Goal: Task Accomplishment & Management: Complete application form

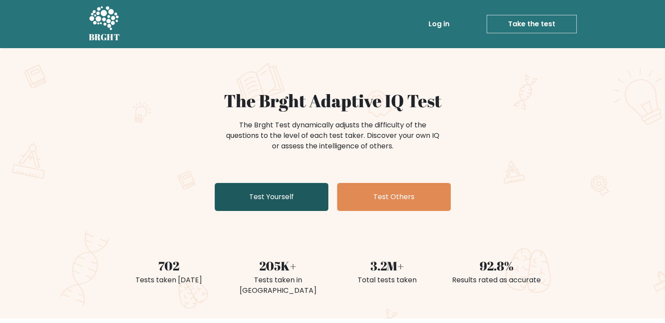
click at [255, 205] on link "Test Yourself" at bounding box center [272, 197] width 114 height 28
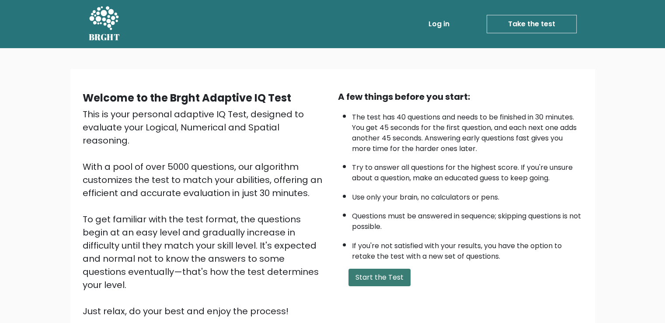
click at [394, 268] on button "Start the Test" at bounding box center [379, 276] width 62 height 17
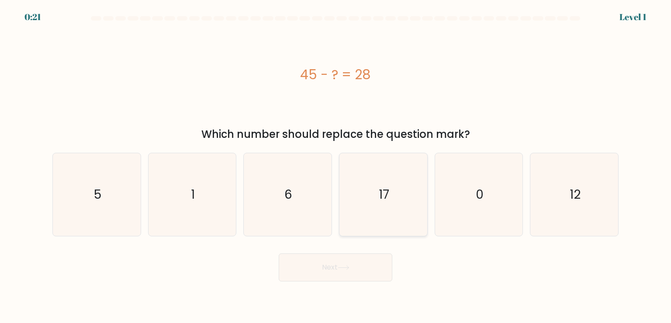
click at [394, 206] on icon "17" at bounding box center [383, 194] width 82 height 82
click at [336, 166] on input "d. 17" at bounding box center [336, 163] width 0 height 4
radio input "true"
click at [365, 265] on button "Next" at bounding box center [336, 267] width 114 height 28
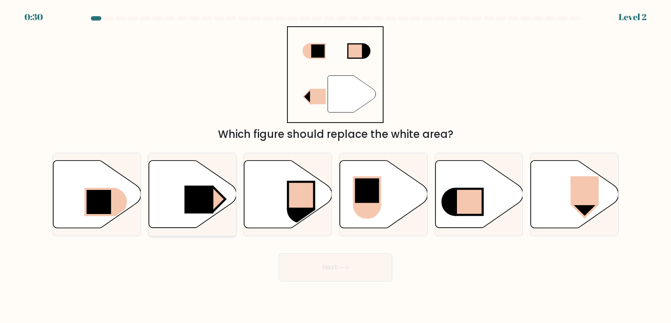
click at [193, 215] on icon at bounding box center [193, 193] width 88 height 67
click at [336, 166] on input "b." at bounding box center [336, 163] width 0 height 4
radio input "true"
click at [344, 261] on button "Next" at bounding box center [336, 267] width 114 height 28
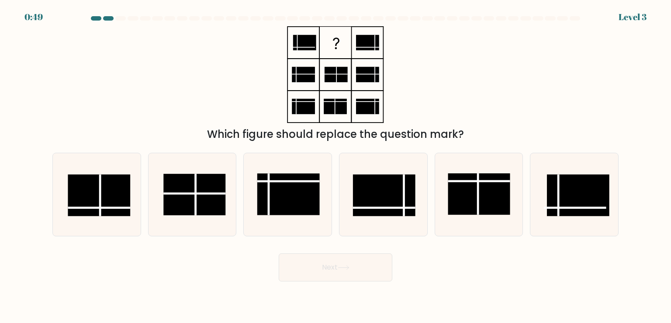
click at [104, 314] on body "0:49 Level 3" at bounding box center [335, 161] width 671 height 323
click at [90, 203] on rect at bounding box center [99, 195] width 62 height 42
click at [336, 166] on input "a." at bounding box center [336, 163] width 0 height 4
radio input "true"
click at [347, 257] on button "Next" at bounding box center [336, 267] width 114 height 28
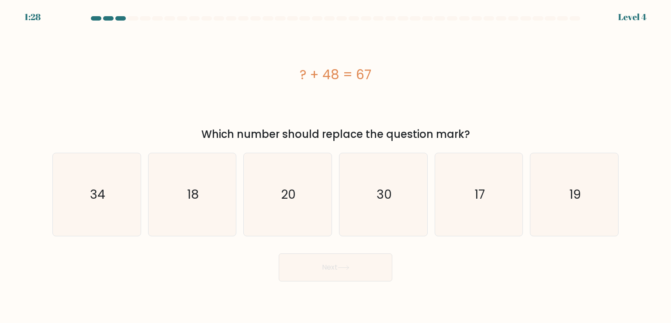
drag, startPoint x: 347, startPoint y: 257, endPoint x: 257, endPoint y: 324, distance: 112.9
click at [257, 322] on html "1:28 Level 4" at bounding box center [335, 161] width 671 height 323
click at [567, 215] on icon "19" at bounding box center [574, 194] width 82 height 82
click at [336, 166] on input "f. 19" at bounding box center [336, 163] width 0 height 4
radio input "true"
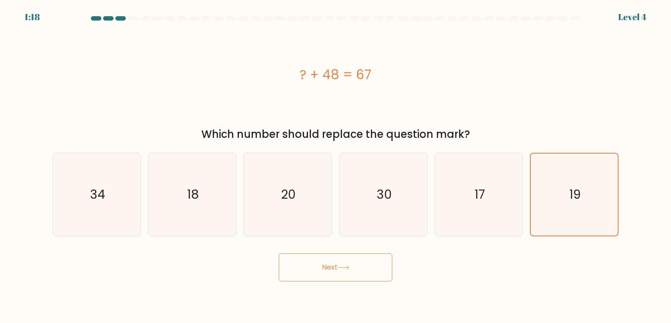
click at [341, 283] on body "1:18 Level 4 a." at bounding box center [335, 161] width 671 height 323
click at [344, 274] on button "Next" at bounding box center [336, 267] width 114 height 28
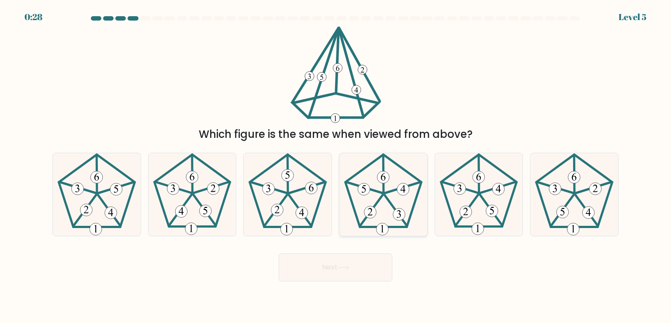
click at [411, 200] on icon at bounding box center [383, 194] width 82 height 82
click at [336, 166] on input "d." at bounding box center [336, 163] width 0 height 4
radio input "true"
click at [359, 268] on button "Next" at bounding box center [336, 267] width 114 height 28
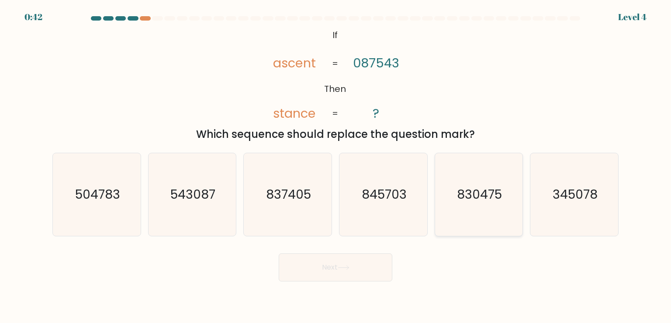
click at [465, 197] on text "830475" at bounding box center [479, 193] width 45 height 17
click at [336, 166] on input "e. 830475" at bounding box center [336, 163] width 0 height 4
radio input "true"
click at [359, 264] on button "Next" at bounding box center [336, 267] width 114 height 28
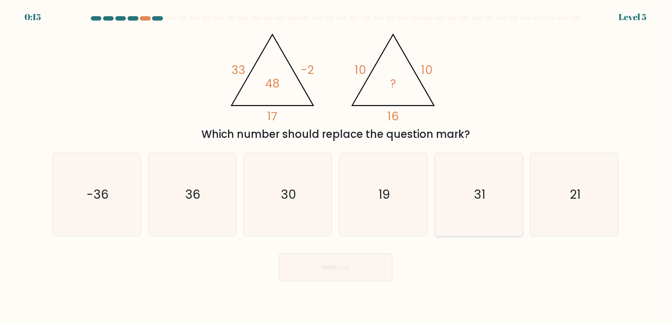
click at [437, 203] on div "31" at bounding box center [479, 194] width 89 height 83
click at [336, 166] on input "e. 31" at bounding box center [336, 163] width 0 height 4
radio input "true"
click at [352, 273] on button "Next" at bounding box center [336, 267] width 114 height 28
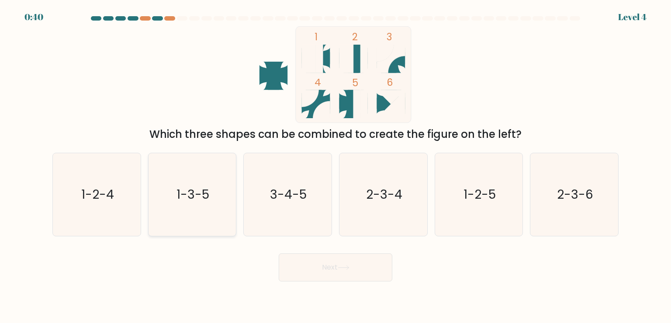
click at [211, 222] on icon "1-3-5" at bounding box center [192, 194] width 82 height 82
click at [336, 166] on input "b. 1-3-5" at bounding box center [336, 163] width 0 height 4
radio input "true"
click at [364, 270] on button "Next" at bounding box center [336, 267] width 114 height 28
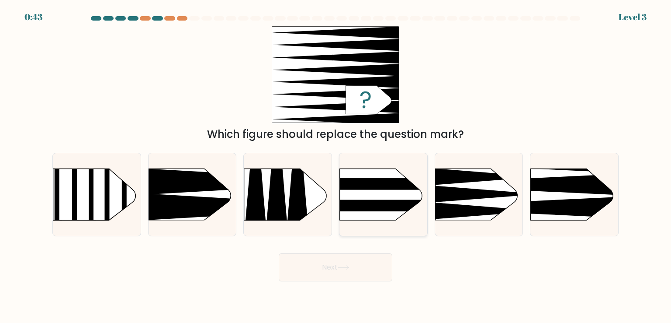
click at [389, 215] on rect at bounding box center [327, 157] width 228 height 174
click at [336, 166] on input "d." at bounding box center [336, 163] width 0 height 4
radio input "true"
click at [358, 270] on button "Next" at bounding box center [336, 267] width 114 height 28
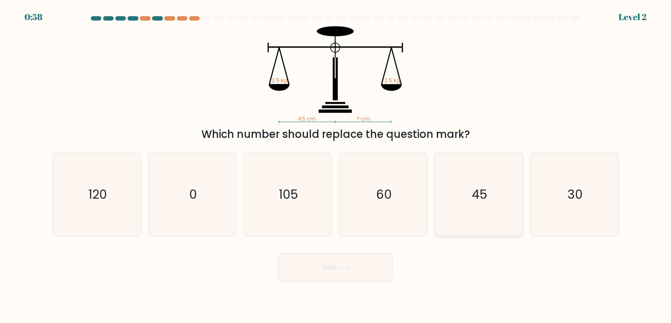
click at [448, 206] on icon "45" at bounding box center [479, 194] width 82 height 82
click at [336, 166] on input "e. 45" at bounding box center [336, 163] width 0 height 4
radio input "true"
click at [551, 215] on icon "30" at bounding box center [574, 194] width 82 height 82
click at [336, 166] on input "f. 30" at bounding box center [336, 163] width 0 height 4
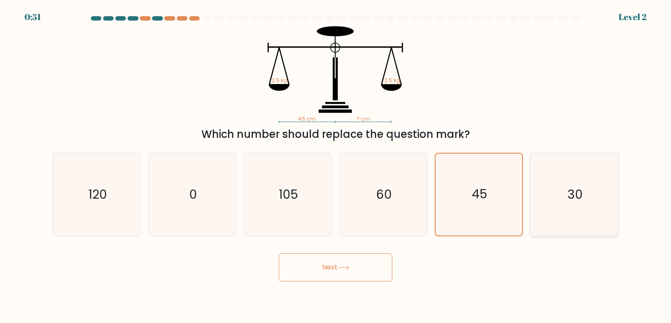
radio input "true"
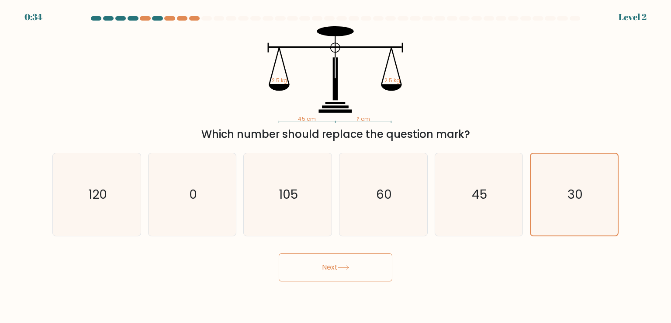
click at [371, 273] on button "Next" at bounding box center [336, 267] width 114 height 28
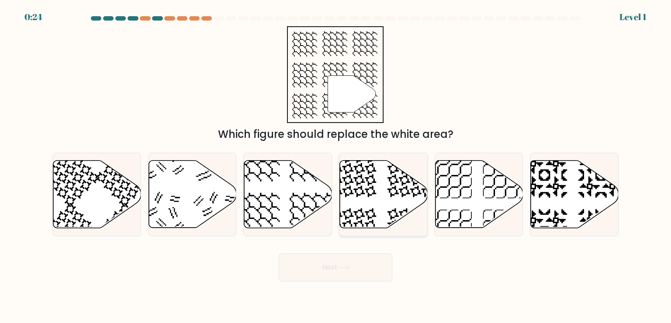
click at [405, 208] on icon at bounding box center [384, 193] width 88 height 67
click at [336, 166] on input "d." at bounding box center [336, 163] width 0 height 4
radio input "true"
click at [466, 212] on icon at bounding box center [479, 193] width 88 height 67
click at [336, 166] on input "e." at bounding box center [336, 163] width 0 height 4
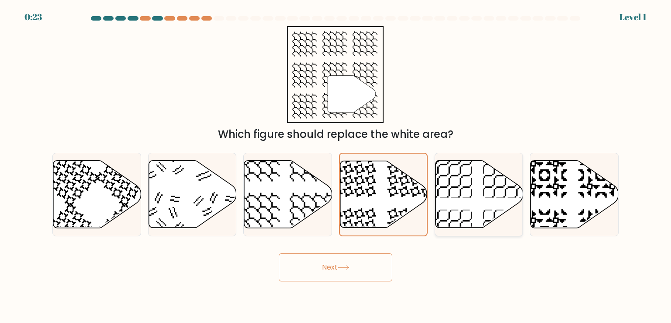
radio input "true"
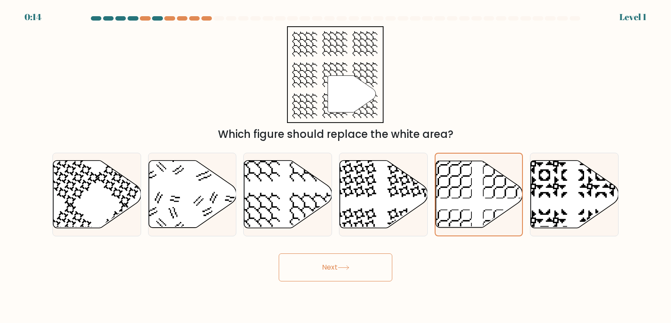
click at [338, 267] on button "Next" at bounding box center [336, 267] width 114 height 28
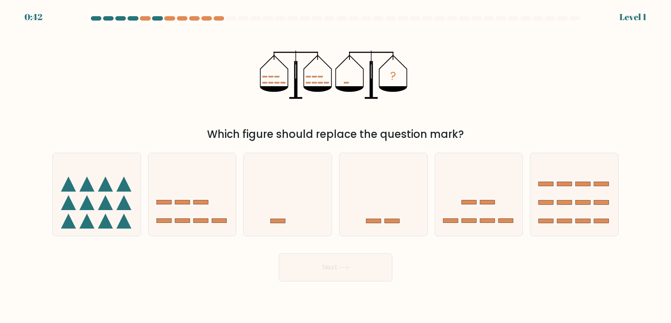
click at [137, 253] on div "Next" at bounding box center [335, 263] width 577 height 35
click at [376, 194] on icon at bounding box center [384, 194] width 88 height 73
click at [336, 166] on input "d." at bounding box center [336, 163] width 0 height 4
radio input "true"
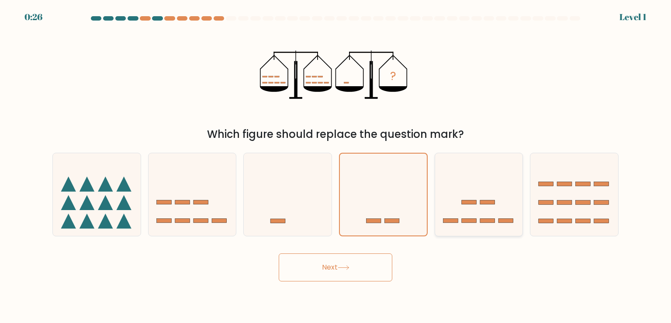
click at [466, 217] on icon at bounding box center [479, 194] width 88 height 73
click at [336, 166] on input "e." at bounding box center [336, 163] width 0 height 4
radio input "true"
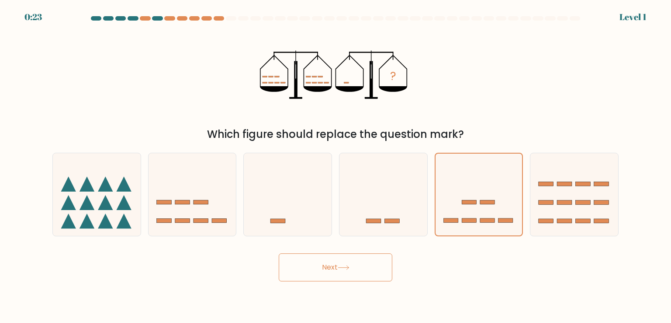
click at [378, 273] on button "Next" at bounding box center [336, 267] width 114 height 28
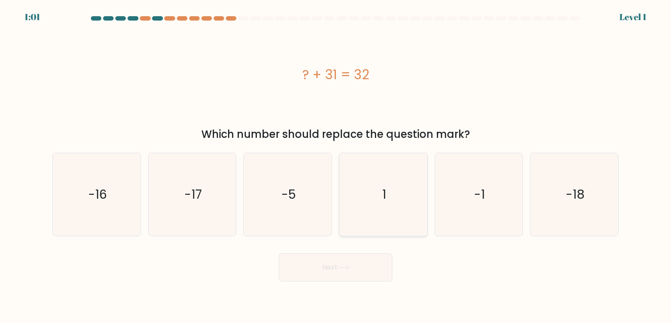
click at [379, 193] on icon "1" at bounding box center [383, 194] width 82 height 82
click at [336, 166] on input "d. 1" at bounding box center [336, 163] width 0 height 4
radio input "true"
click at [336, 273] on button "Next" at bounding box center [336, 267] width 114 height 28
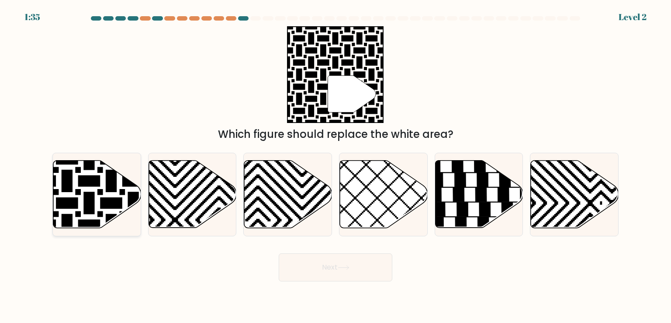
click at [99, 182] on icon at bounding box center [67, 158] width 177 height 177
click at [336, 166] on input "a." at bounding box center [336, 163] width 0 height 4
radio input "true"
click at [330, 269] on button "Next" at bounding box center [336, 267] width 114 height 28
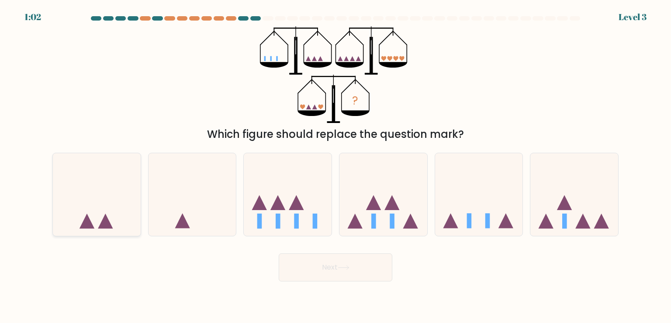
click at [115, 194] on icon at bounding box center [97, 194] width 88 height 73
click at [336, 166] on input "a." at bounding box center [336, 163] width 0 height 4
radio input "true"
click at [343, 273] on button "Next" at bounding box center [336, 267] width 114 height 28
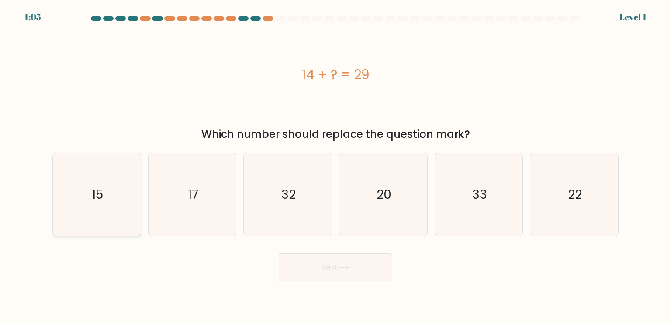
click at [108, 218] on icon "15" at bounding box center [97, 194] width 82 height 82
click at [336, 166] on input "a. 15" at bounding box center [336, 163] width 0 height 4
radio input "true"
click at [309, 268] on button "Next" at bounding box center [336, 267] width 114 height 28
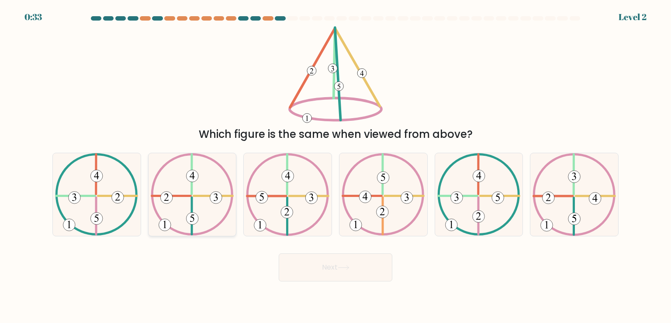
click at [205, 177] on icon at bounding box center [192, 194] width 83 height 82
click at [336, 166] on input "b." at bounding box center [336, 163] width 0 height 4
radio input "true"
click at [356, 274] on button "Next" at bounding box center [336, 267] width 114 height 28
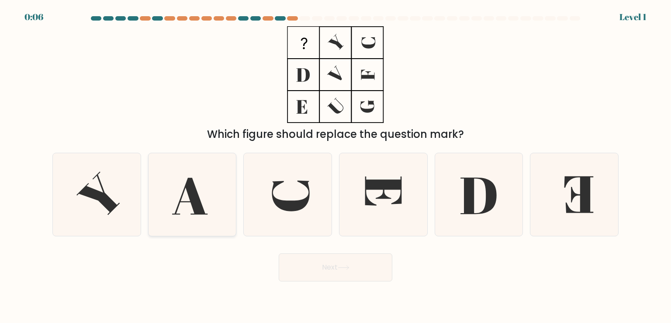
click at [189, 201] on icon at bounding box center [189, 196] width 35 height 37
click at [336, 166] on input "b." at bounding box center [336, 163] width 0 height 4
radio input "true"
click at [301, 268] on button "Next" at bounding box center [336, 267] width 114 height 28
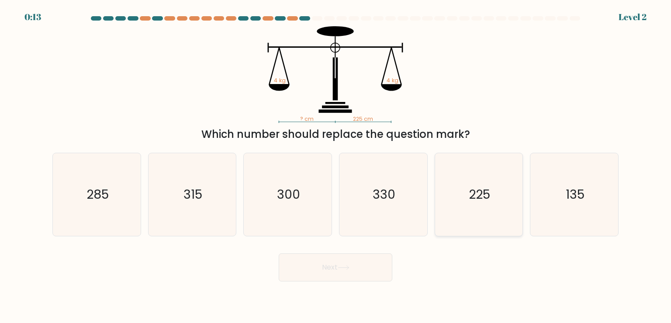
click at [458, 200] on icon "225" at bounding box center [479, 194] width 82 height 82
click at [336, 166] on input "e. 225" at bounding box center [336, 163] width 0 height 4
radio input "true"
click at [340, 274] on button "Next" at bounding box center [336, 267] width 114 height 28
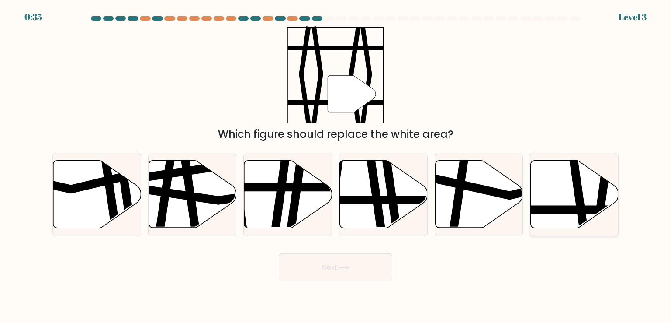
click at [577, 211] on icon at bounding box center [580, 160] width 13 height 177
click at [336, 166] on input "f." at bounding box center [336, 163] width 0 height 4
radio input "true"
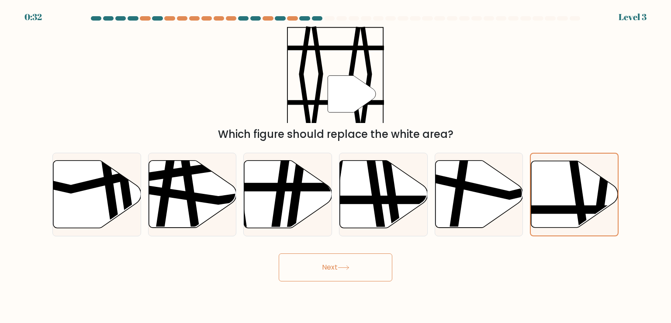
click at [343, 271] on button "Next" at bounding box center [336, 267] width 114 height 28
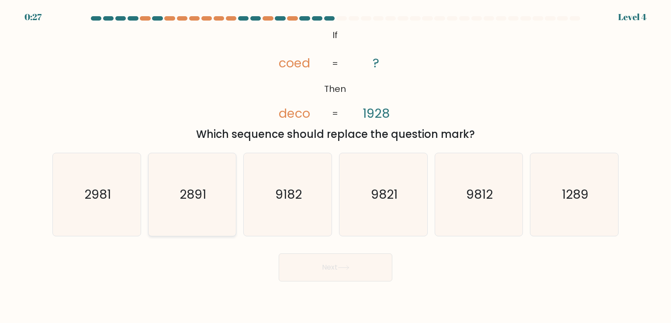
click at [194, 208] on icon "2891" at bounding box center [192, 194] width 82 height 82
click at [336, 166] on input "b. 2891" at bounding box center [336, 163] width 0 height 4
radio input "true"
click at [350, 261] on button "Next" at bounding box center [336, 267] width 114 height 28
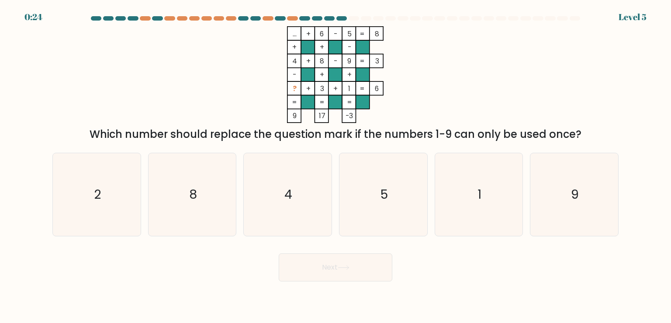
click at [350, 261] on button "Next" at bounding box center [336, 267] width 114 height 28
click at [122, 208] on icon "2" at bounding box center [97, 194] width 82 height 82
click at [336, 166] on input "a. 2" at bounding box center [336, 163] width 0 height 4
radio input "true"
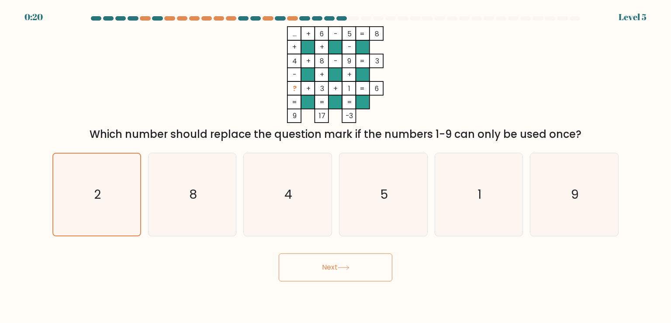
click at [311, 259] on button "Next" at bounding box center [336, 267] width 114 height 28
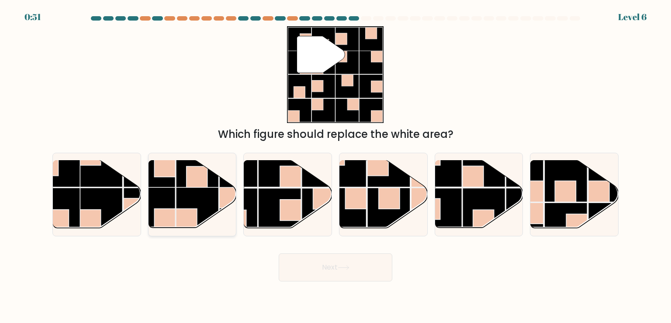
click at [177, 222] on rect at bounding box center [186, 218] width 21 height 21
click at [336, 166] on input "b." at bounding box center [336, 163] width 0 height 4
radio input "true"
click at [369, 268] on button "Next" at bounding box center [336, 267] width 114 height 28
click at [357, 267] on button "Next" at bounding box center [336, 267] width 114 height 28
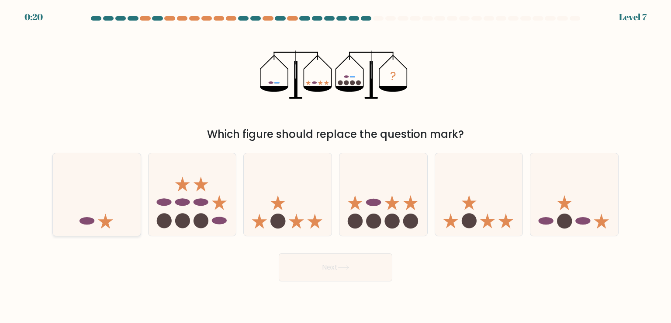
click at [108, 187] on icon at bounding box center [97, 194] width 88 height 73
click at [336, 166] on input "a." at bounding box center [336, 163] width 0 height 4
radio input "true"
click at [314, 272] on button "Next" at bounding box center [336, 267] width 114 height 28
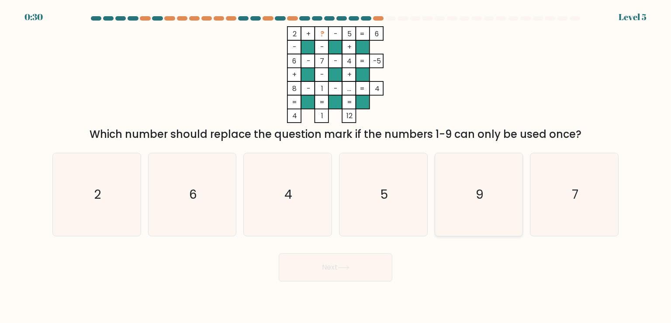
click at [500, 194] on icon "9" at bounding box center [479, 194] width 82 height 82
click at [336, 166] on input "e. 9" at bounding box center [336, 163] width 0 height 4
radio input "true"
click at [365, 270] on button "Next" at bounding box center [336, 267] width 114 height 28
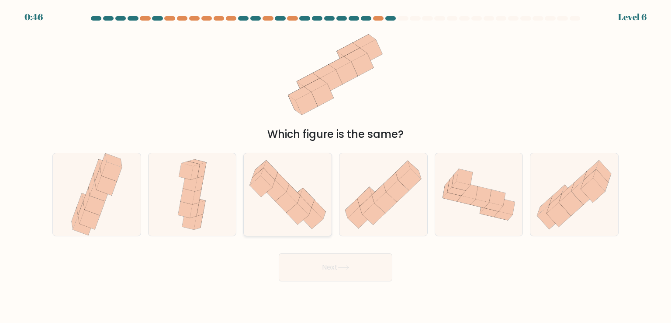
click at [290, 196] on icon at bounding box center [286, 201] width 22 height 21
click at [336, 166] on input "c." at bounding box center [336, 163] width 0 height 4
radio input "true"
click at [376, 202] on icon at bounding box center [386, 201] width 23 height 21
click at [336, 166] on input "d." at bounding box center [336, 163] width 0 height 4
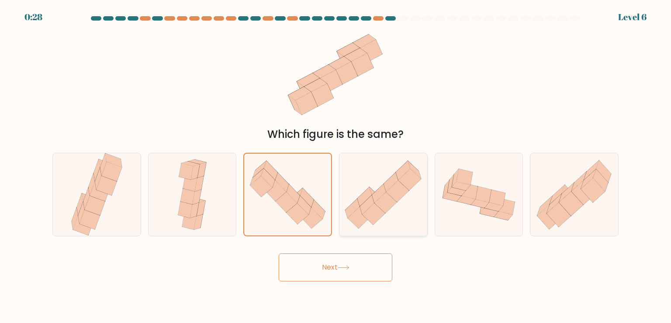
radio input "true"
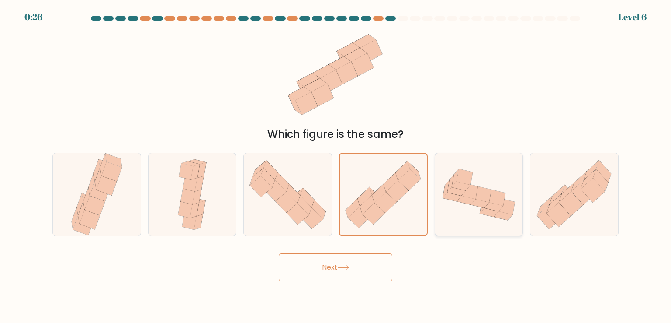
click at [502, 208] on icon at bounding box center [507, 206] width 16 height 16
click at [336, 166] on input "e." at bounding box center [336, 163] width 0 height 4
radio input "true"
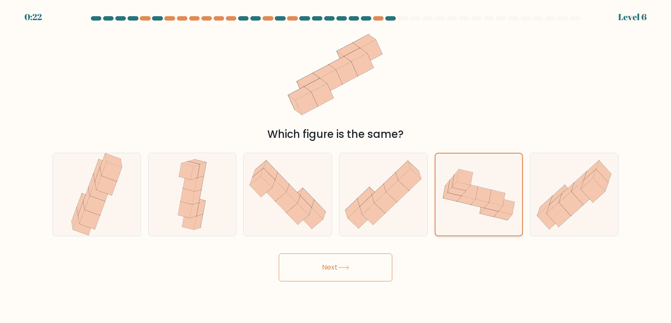
click at [468, 216] on icon at bounding box center [479, 195] width 87 height 66
click at [336, 166] on input "e." at bounding box center [336, 163] width 0 height 4
click at [191, 195] on icon at bounding box center [188, 196] width 14 height 16
click at [336, 166] on input "b." at bounding box center [336, 163] width 0 height 4
radio input "true"
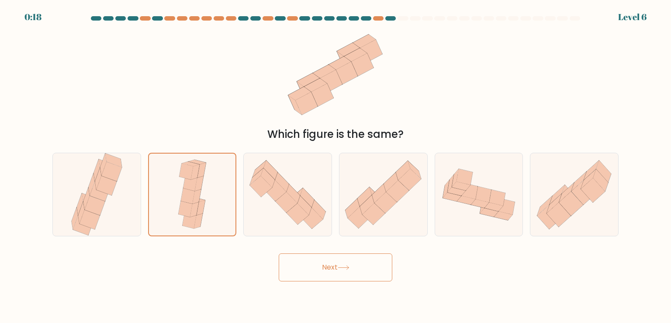
click at [332, 268] on button "Next" at bounding box center [336, 267] width 114 height 28
click at [348, 267] on icon at bounding box center [343, 267] width 10 height 4
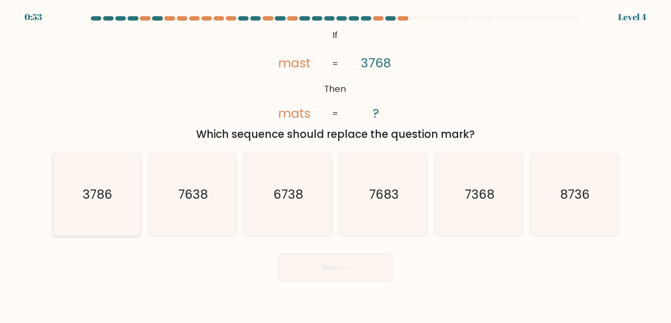
click at [78, 197] on icon "3786" at bounding box center [97, 194] width 82 height 82
click at [336, 166] on input "a. 3786" at bounding box center [336, 163] width 0 height 4
radio input "true"
click at [96, 217] on icon "3786" at bounding box center [96, 193] width 81 height 81
click at [336, 166] on input "a. 3786" at bounding box center [336, 163] width 0 height 4
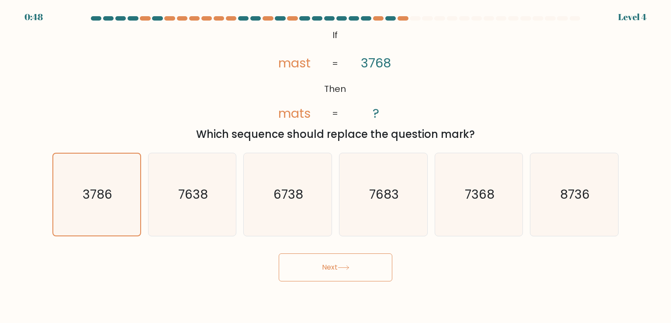
click at [306, 278] on button "Next" at bounding box center [336, 267] width 114 height 28
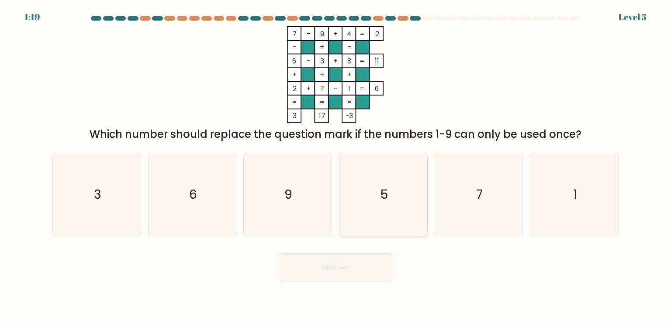
click at [370, 210] on icon "5" at bounding box center [383, 194] width 82 height 82
click at [336, 166] on input "d. 5" at bounding box center [336, 163] width 0 height 4
radio input "true"
click at [348, 266] on icon at bounding box center [344, 267] width 12 height 5
click at [331, 274] on button "Next" at bounding box center [336, 267] width 114 height 28
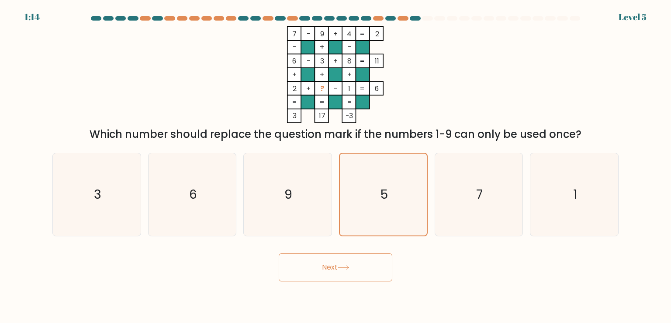
click at [331, 274] on button "Next" at bounding box center [336, 267] width 114 height 28
click at [333, 266] on button "Next" at bounding box center [336, 267] width 114 height 28
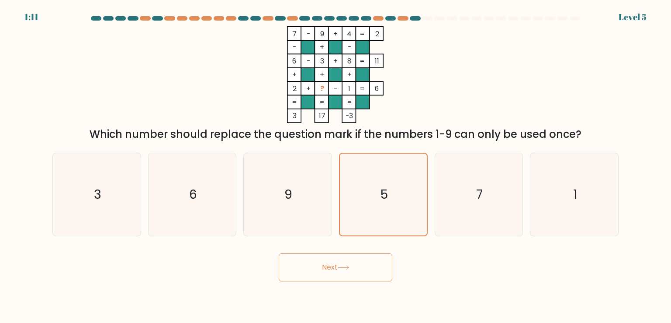
click at [355, 270] on button "Next" at bounding box center [336, 267] width 114 height 28
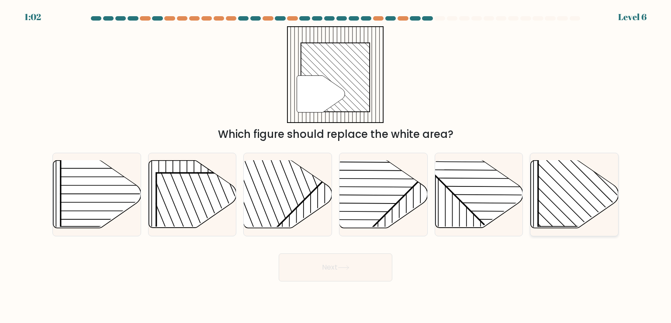
click at [575, 185] on rect at bounding box center [601, 164] width 126 height 126
click at [336, 166] on input "f." at bounding box center [336, 163] width 0 height 4
radio input "true"
click at [344, 275] on button "Next" at bounding box center [336, 267] width 114 height 28
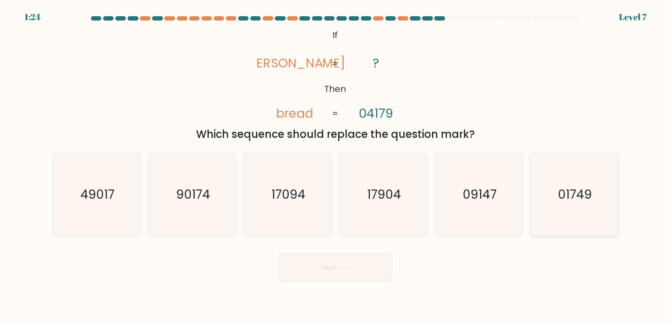
click at [549, 232] on icon "01749" at bounding box center [574, 194] width 82 height 82
click at [336, 166] on input "f. 01749" at bounding box center [336, 163] width 0 height 4
radio input "true"
click at [306, 278] on button "Next" at bounding box center [336, 267] width 114 height 28
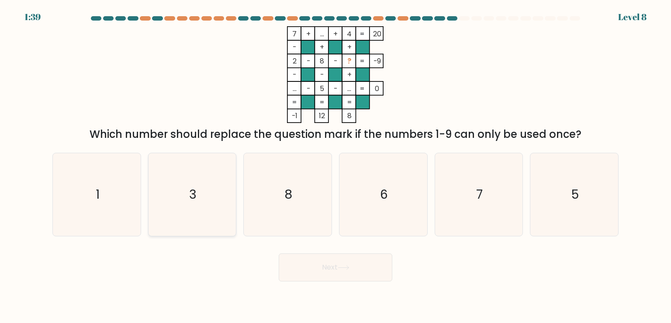
click at [226, 201] on icon "3" at bounding box center [192, 194] width 82 height 82
click at [336, 166] on input "b. 3" at bounding box center [336, 163] width 0 height 4
radio input "true"
click at [339, 277] on button "Next" at bounding box center [336, 267] width 114 height 28
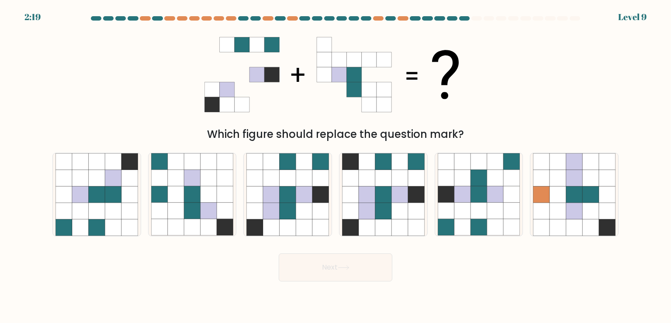
click at [342, 265] on icon at bounding box center [344, 267] width 12 height 5
click at [205, 181] on icon at bounding box center [209, 178] width 17 height 17
click at [336, 166] on input "b." at bounding box center [336, 163] width 0 height 4
radio input "true"
click at [300, 203] on icon at bounding box center [304, 210] width 17 height 17
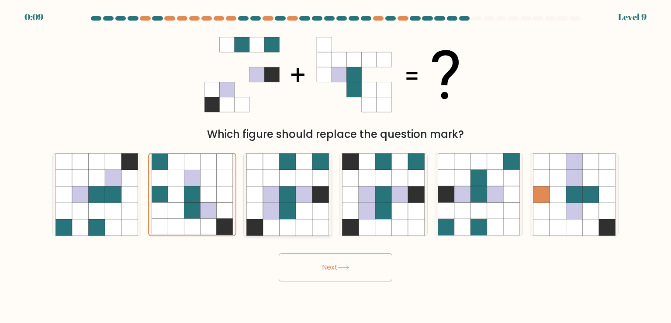
click at [336, 166] on input "c." at bounding box center [336, 163] width 0 height 4
radio input "true"
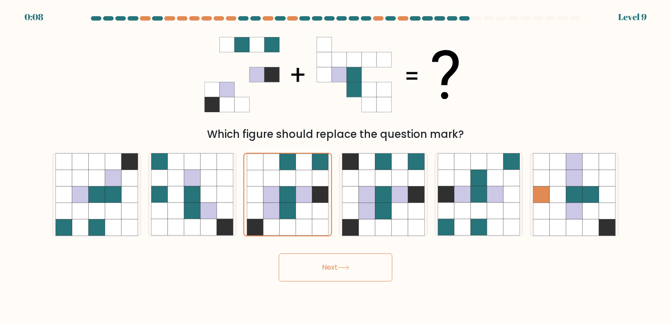
click at [339, 273] on button "Next" at bounding box center [336, 267] width 114 height 28
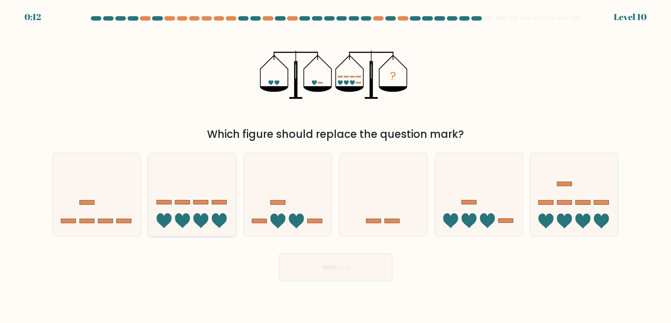
click at [226, 215] on icon at bounding box center [219, 220] width 15 height 15
click at [336, 166] on input "b." at bounding box center [336, 163] width 0 height 4
radio input "true"
click at [329, 276] on button "Next" at bounding box center [336, 267] width 114 height 28
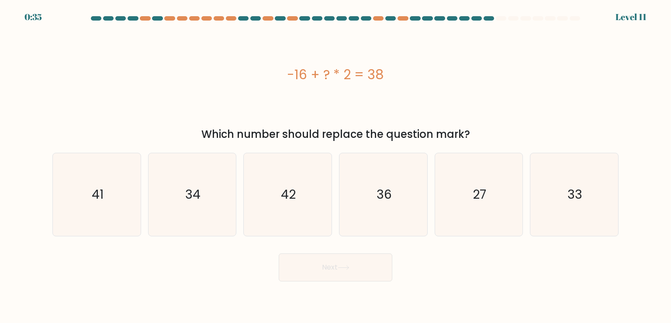
drag, startPoint x: 275, startPoint y: 66, endPoint x: 423, endPoint y: 60, distance: 148.3
click at [423, 60] on div "-16 + ? * 2 = 38" at bounding box center [335, 74] width 566 height 97
copy div "-16 + ? * 2 = 38"
click at [472, 194] on icon "27" at bounding box center [479, 194] width 82 height 82
click at [336, 166] on input "e. 27" at bounding box center [336, 163] width 0 height 4
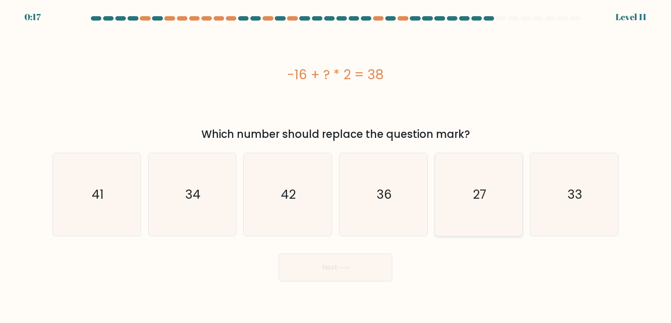
radio input "true"
click at [353, 280] on button "Next" at bounding box center [336, 267] width 114 height 28
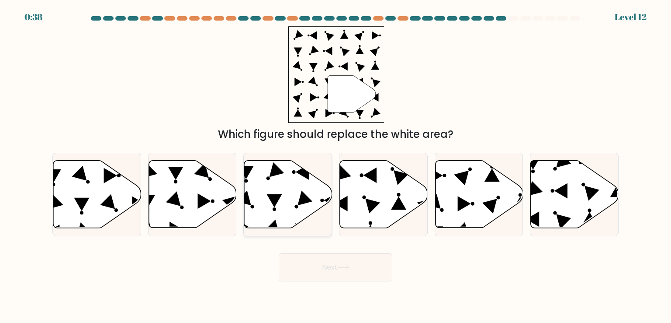
click at [309, 200] on icon at bounding box center [305, 198] width 15 height 15
click at [336, 166] on input "c." at bounding box center [336, 163] width 0 height 4
radio input "true"
click at [337, 273] on button "Next" at bounding box center [336, 267] width 114 height 28
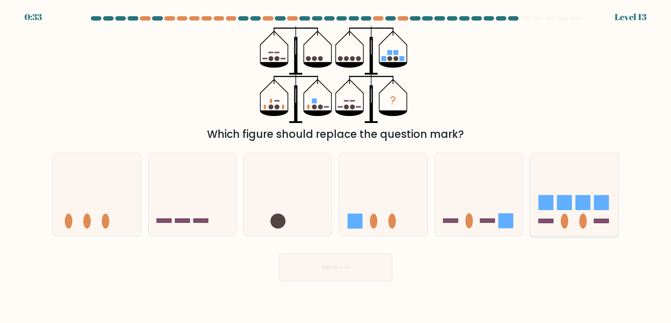
click at [549, 208] on rect at bounding box center [546, 202] width 15 height 15
click at [336, 166] on input "f." at bounding box center [336, 163] width 0 height 4
radio input "true"
click at [377, 268] on button "Next" at bounding box center [336, 267] width 114 height 28
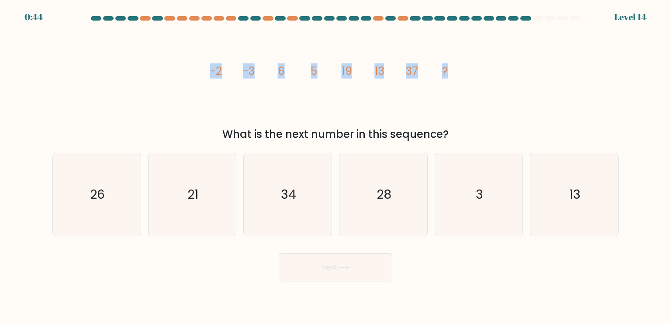
drag, startPoint x: 269, startPoint y: 63, endPoint x: 515, endPoint y: 83, distance: 246.8
click at [515, 83] on div "image/svg+xml -2 -3 6 5 19 13 37 ? What is the next number in this sequence?" at bounding box center [335, 84] width 577 height 116
copy g "-2 -3 6 5 19 13 37 ?"
drag, startPoint x: 194, startPoint y: 147, endPoint x: 45, endPoint y: 207, distance: 160.2
click at [45, 207] on form at bounding box center [335, 148] width 671 height 265
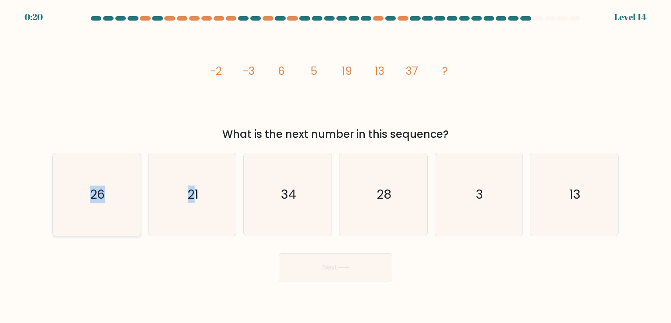
click at [77, 198] on icon "26" at bounding box center [97, 194] width 82 height 82
click at [336, 166] on input "a. 26" at bounding box center [336, 163] width 0 height 4
radio input "true"
click at [312, 269] on button "Next" at bounding box center [336, 267] width 114 height 28
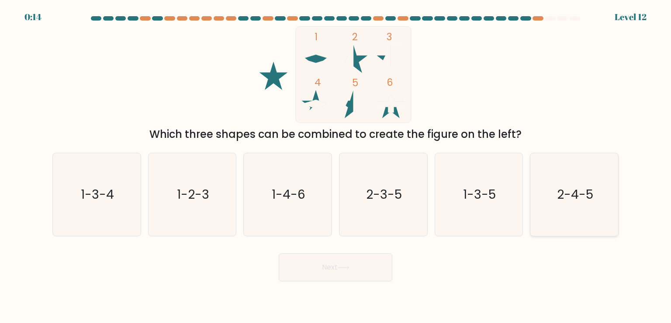
click at [567, 179] on icon "2-4-5" at bounding box center [574, 194] width 82 height 82
click at [336, 166] on input "f. 2-4-5" at bounding box center [336, 163] width 0 height 4
radio input "true"
click at [291, 264] on button "Next" at bounding box center [336, 267] width 114 height 28
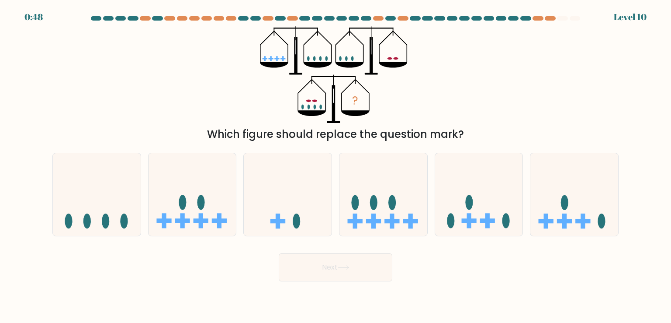
drag, startPoint x: 111, startPoint y: 28, endPoint x: 229, endPoint y: 73, distance: 126.6
click at [229, 73] on div "? Which figure should replace the question mark?" at bounding box center [335, 84] width 577 height 116
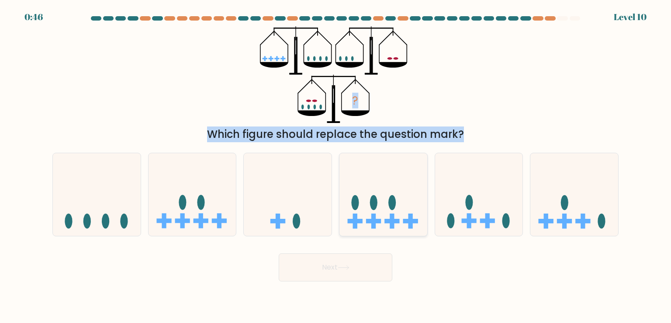
drag, startPoint x: 262, startPoint y: 36, endPoint x: 399, endPoint y: 175, distance: 195.0
click at [399, 175] on form at bounding box center [335, 148] width 671 height 265
click at [484, 121] on div "? Which figure should replace the question mark?" at bounding box center [335, 84] width 577 height 116
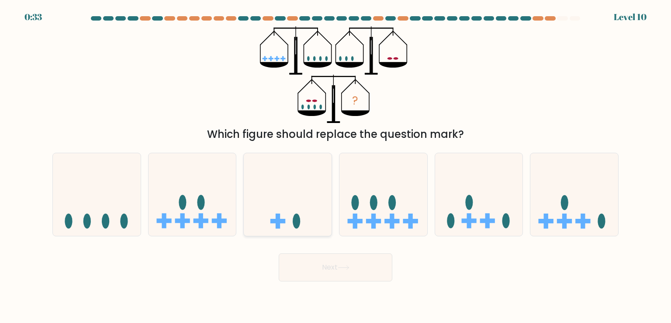
click at [269, 187] on icon at bounding box center [288, 194] width 88 height 73
click at [336, 166] on input "c." at bounding box center [336, 163] width 0 height 4
radio input "true"
click at [341, 274] on button "Next" at bounding box center [336, 267] width 114 height 28
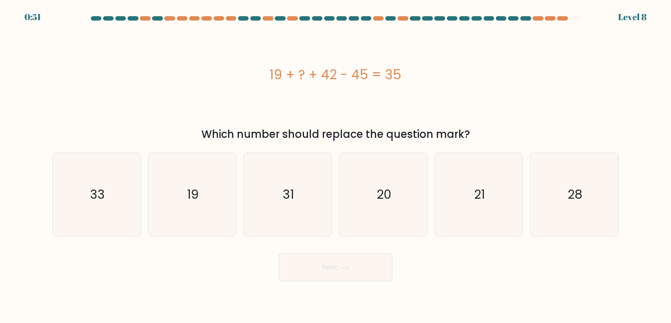
drag, startPoint x: 271, startPoint y: 71, endPoint x: 435, endPoint y: 64, distance: 164.5
click at [435, 65] on div "19 + ? + 42 - 45 = 35" at bounding box center [335, 75] width 566 height 20
copy div "19 + ? + 42 - 45 = 35"
click at [198, 201] on text "19" at bounding box center [193, 193] width 12 height 17
click at [336, 166] on input "b. 19" at bounding box center [336, 163] width 0 height 4
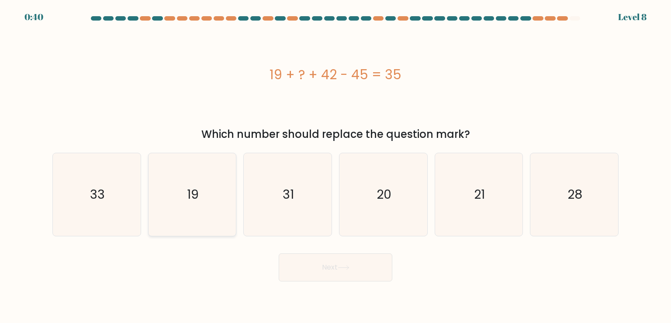
radio input "true"
click at [318, 272] on button "Next" at bounding box center [336, 267] width 114 height 28
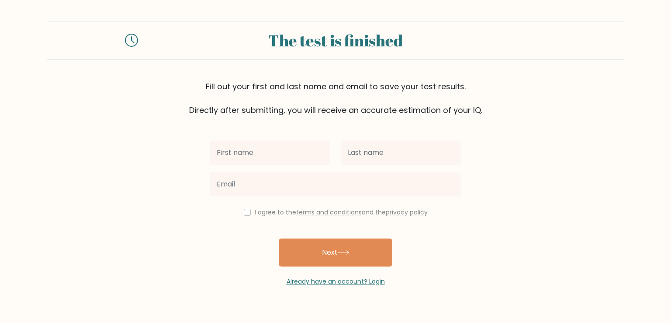
click at [262, 150] on input "text" at bounding box center [270, 152] width 121 height 24
type input "Nikka"
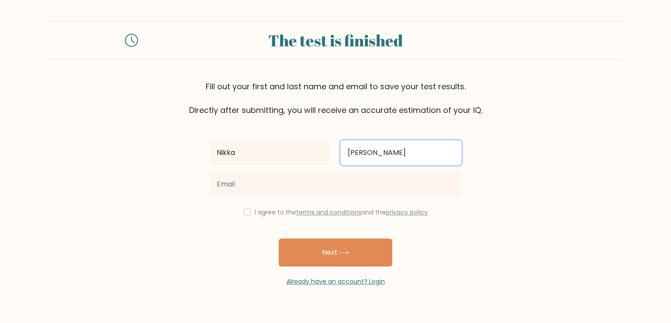
type input "Samano"
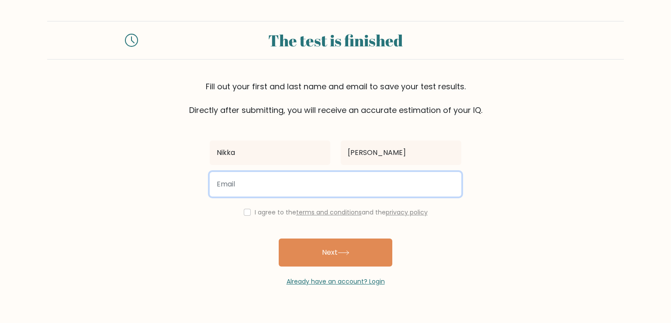
click at [235, 193] on input "email" at bounding box center [336, 184] width 252 height 24
type input "niksamano21@gmail.com"
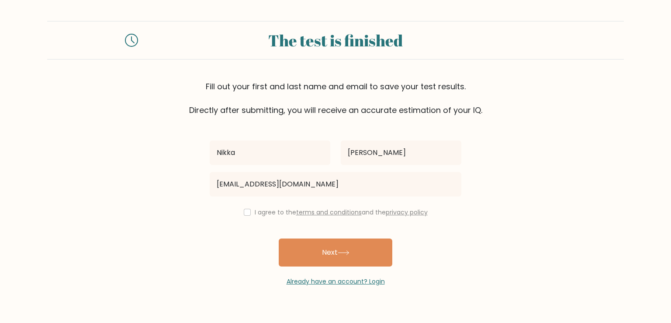
click at [272, 209] on label "I agree to the terms and conditions and the privacy policy" at bounding box center [341, 212] width 173 height 9
click at [245, 216] on div "I agree to the terms and conditions and the privacy policy" at bounding box center [336, 212] width 262 height 10
click at [245, 213] on input "checkbox" at bounding box center [247, 211] width 7 height 7
checkbox input "true"
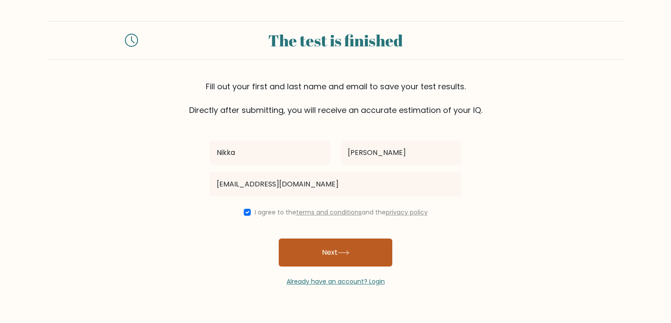
click at [332, 257] on button "Next" at bounding box center [336, 252] width 114 height 28
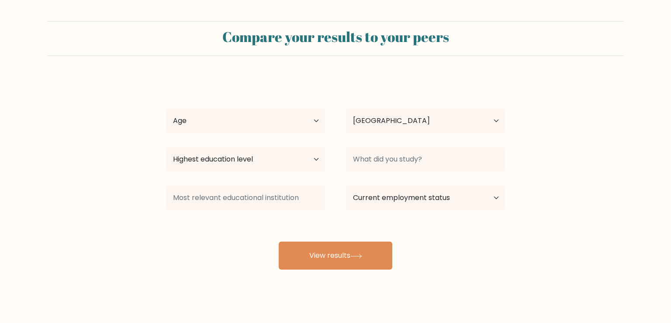
select select "PH"
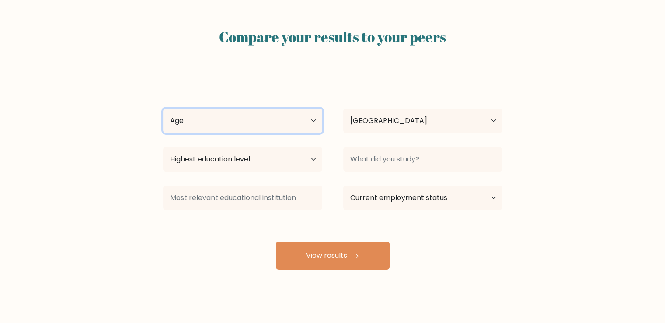
click at [296, 121] on select "Age Under [DEMOGRAPHIC_DATA] [DEMOGRAPHIC_DATA] [DEMOGRAPHIC_DATA] [DEMOGRAPHIC…" at bounding box center [242, 120] width 159 height 24
select select "25_34"
click at [163, 108] on select "Age Under [DEMOGRAPHIC_DATA] [DEMOGRAPHIC_DATA] [DEMOGRAPHIC_DATA] [DEMOGRAPHIC…" at bounding box center [242, 120] width 159 height 24
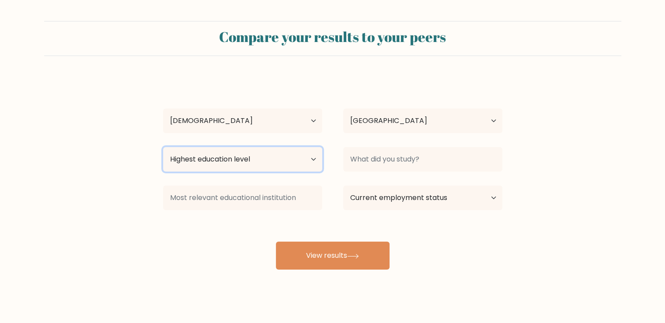
click at [284, 160] on select "Highest education level No schooling Primary Lower Secondary Upper Secondary Oc…" at bounding box center [242, 159] width 159 height 24
select select "bachelors_degree"
click at [163, 147] on select "Highest education level No schooling Primary Lower Secondary Upper Secondary Oc…" at bounding box center [242, 159] width 159 height 24
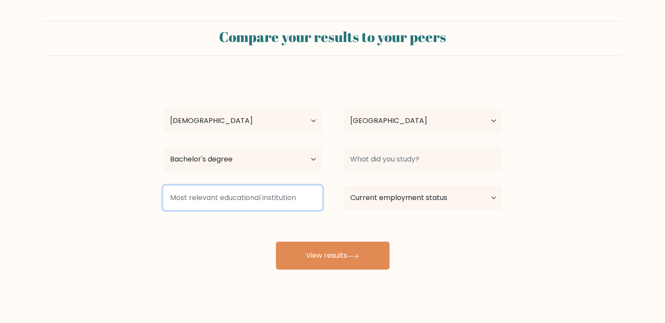
click at [279, 195] on input at bounding box center [242, 197] width 159 height 24
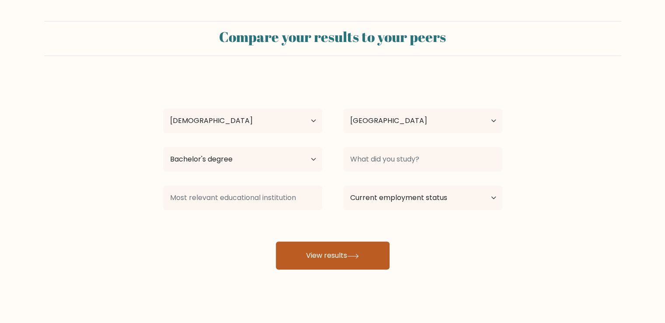
click at [340, 241] on button "View results" at bounding box center [333, 255] width 114 height 28
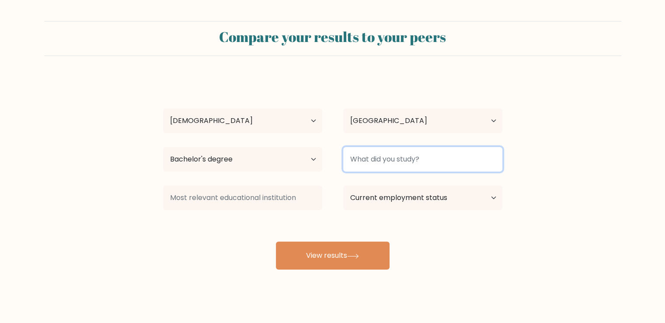
click at [396, 164] on input at bounding box center [422, 159] width 159 height 24
type input "Computer Secretarial"
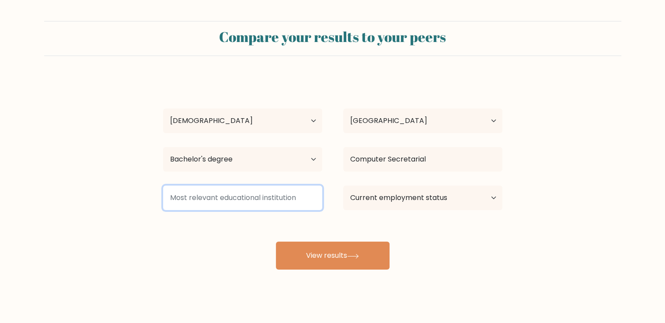
click at [313, 194] on input at bounding box center [242, 197] width 159 height 24
type input "College for Research and Technology"
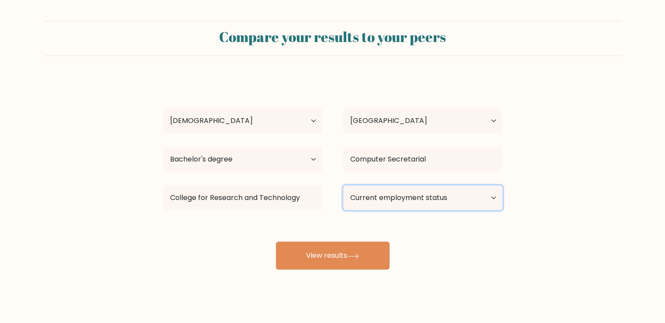
click at [386, 205] on select "Current employment status Employed Student Retired Other / prefer not to answer" at bounding box center [422, 197] width 159 height 24
select select "other"
click at [343, 185] on select "Current employment status Employed Student Retired Other / prefer not to answer" at bounding box center [422, 197] width 159 height 24
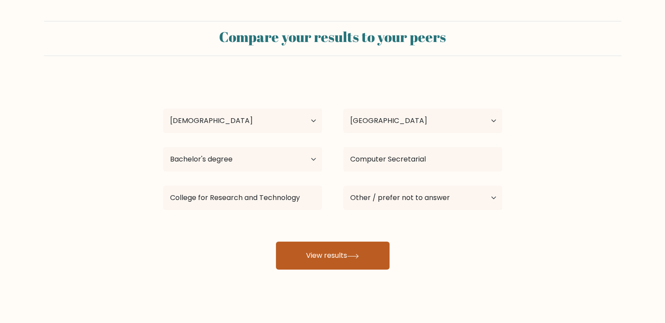
click at [325, 257] on button "View results" at bounding box center [333, 255] width 114 height 28
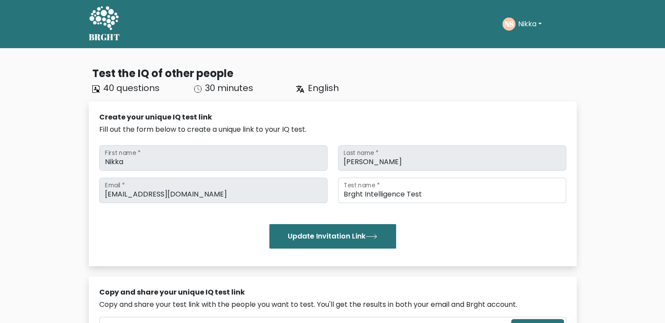
click at [466, 49] on div "Test the IQ of other people 40 questions 30 minutes English Create your unique …" at bounding box center [332, 296] width 665 height 496
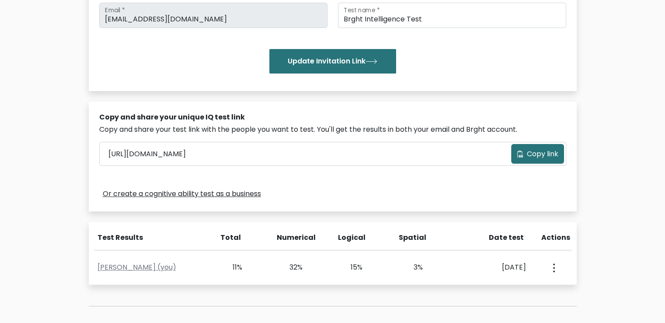
scroll to position [227, 0]
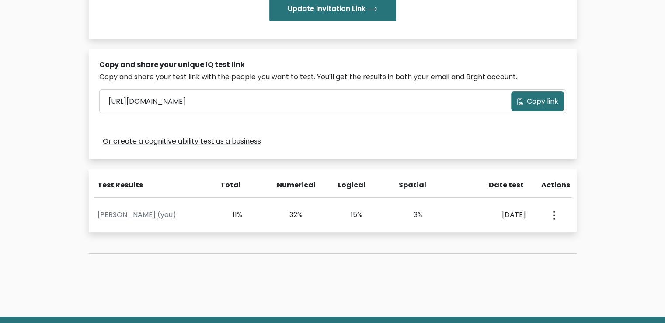
click at [427, 145] on div "Or create a cognitive ability test as a business" at bounding box center [332, 141] width 467 height 14
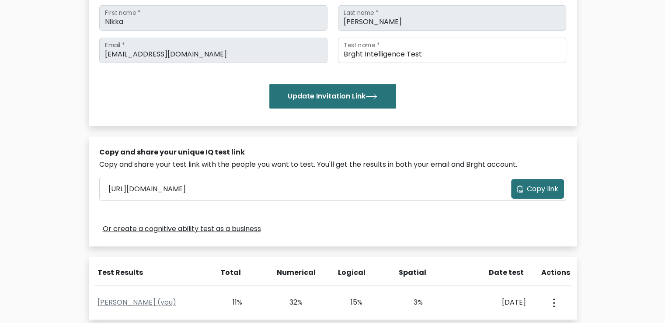
scroll to position [157, 0]
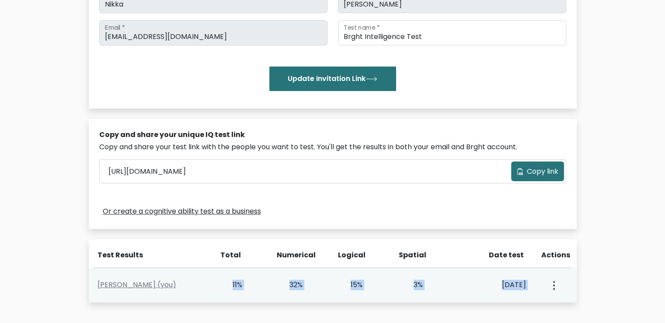
drag, startPoint x: 91, startPoint y: 285, endPoint x: 562, endPoint y: 278, distance: 471.2
click at [562, 278] on div "Nikka Samano (you) 11% 32% 15% 3% Sept. 14, 2025 View Profile" at bounding box center [333, 284] width 488 height 35
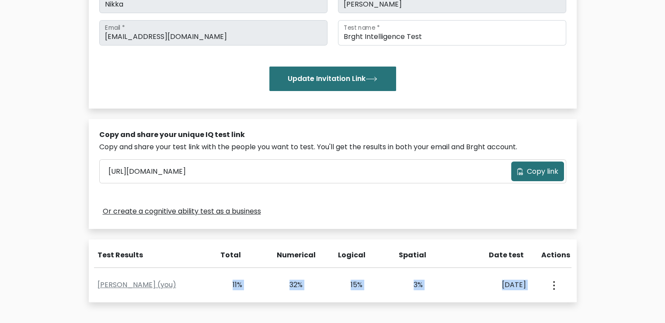
click at [595, 270] on div "Test the IQ of other people 40 questions 30 minutes English Create your unique …" at bounding box center [332, 139] width 665 height 496
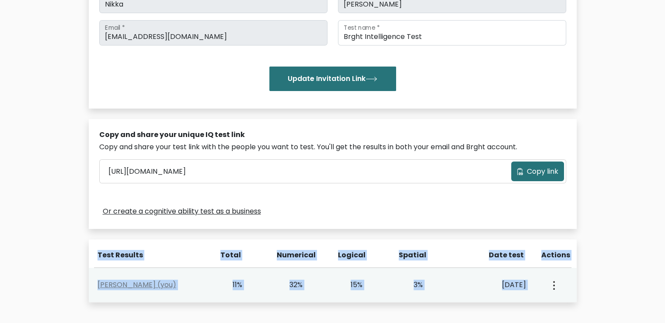
drag, startPoint x: 90, startPoint y: 250, endPoint x: 561, endPoint y: 292, distance: 472.6
click at [561, 292] on div "Test Results Total Numerical Logical Spatial Date test Actions Nikka Samano (yo…" at bounding box center [333, 270] width 488 height 63
copy div "Test Results Total Numerical Logical Spatial Date test Actions Nikka Samano (yo…"
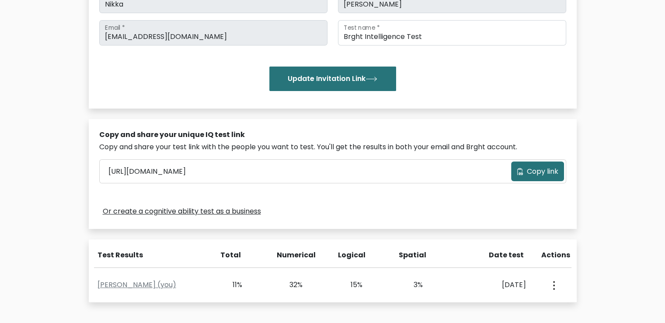
click at [358, 196] on div "Copy and share your unique IQ test link Copy and share your test link with the …" at bounding box center [333, 174] width 488 height 110
click at [395, 144] on div "Copy and share your test link with the people you want to test. You'll get the …" at bounding box center [332, 147] width 467 height 10
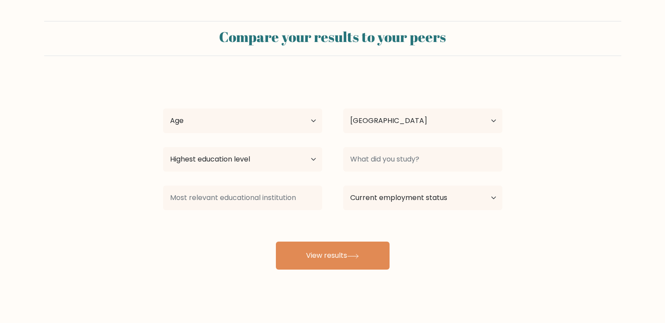
select select "PH"
